Goal: Transaction & Acquisition: Purchase product/service

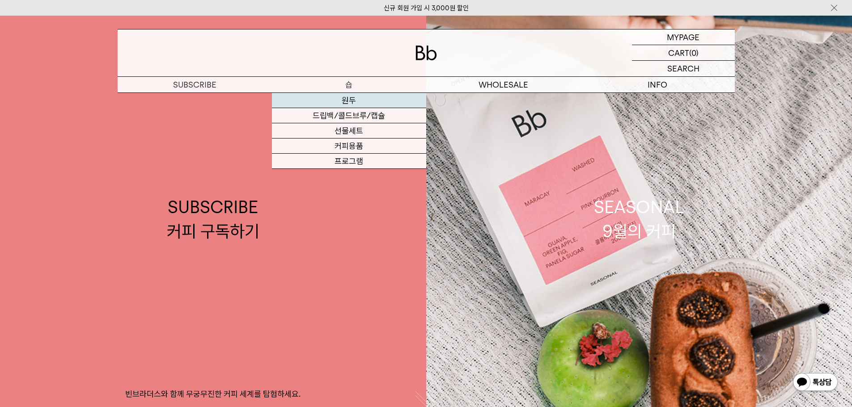
click at [344, 98] on link "원두" at bounding box center [349, 100] width 154 height 15
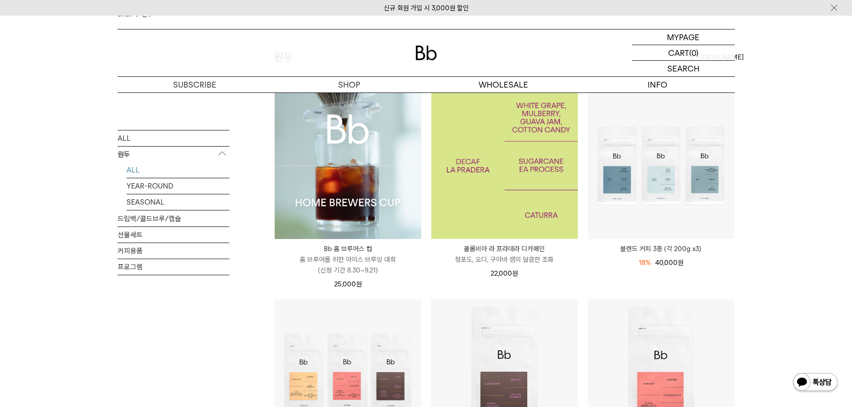
scroll to position [89, 0]
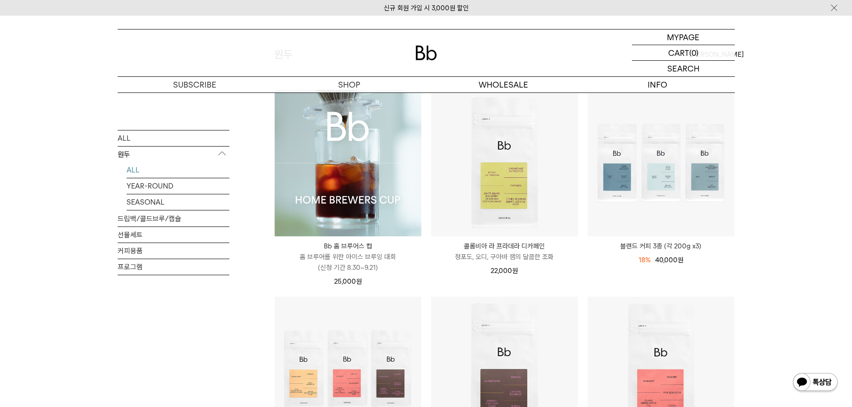
click at [359, 161] on img at bounding box center [347, 163] width 147 height 147
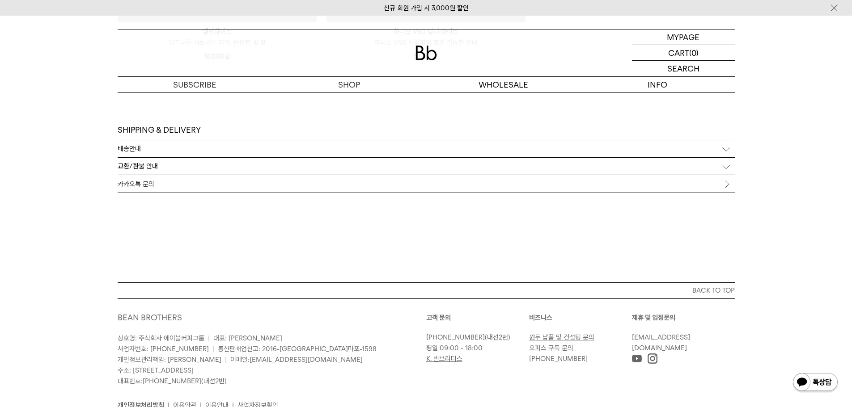
scroll to position [5607, 0]
